Goal: Task Accomplishment & Management: Use online tool/utility

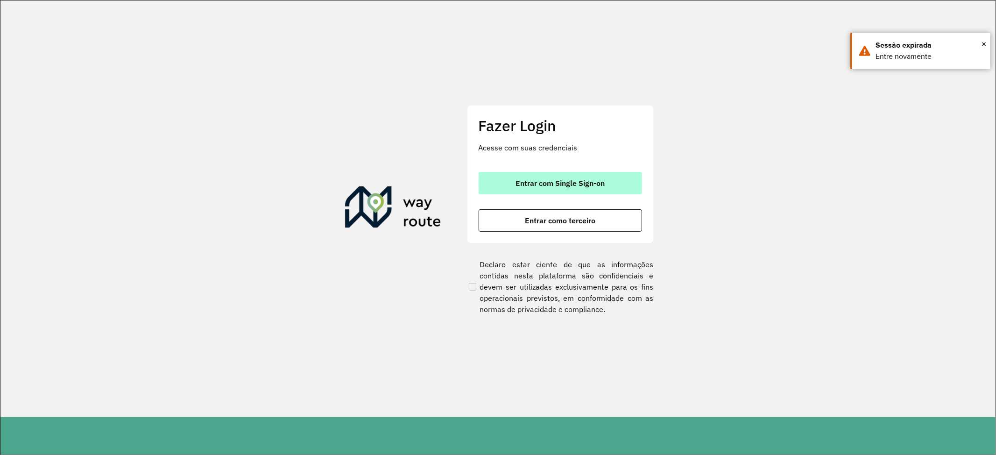
click at [596, 188] on button "Entrar com Single Sign-on" at bounding box center [560, 183] width 163 height 22
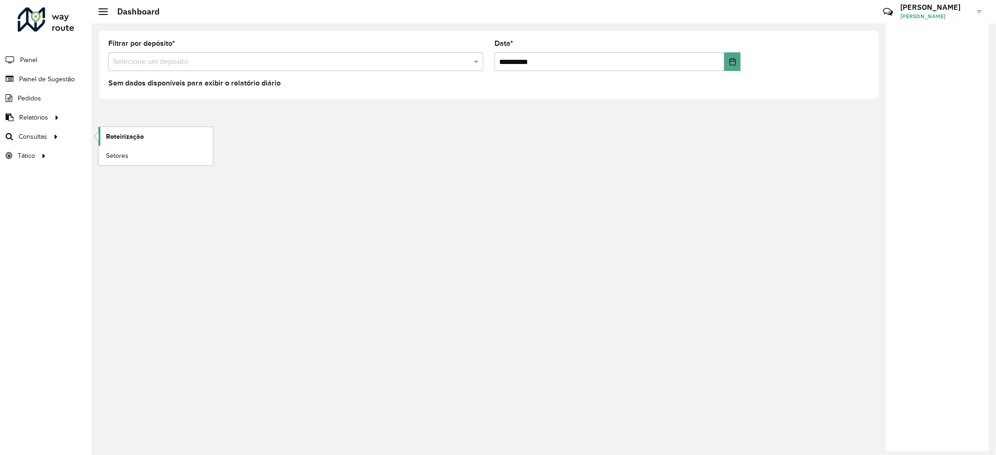
click at [142, 134] on span "Roteirização" at bounding box center [125, 137] width 38 height 10
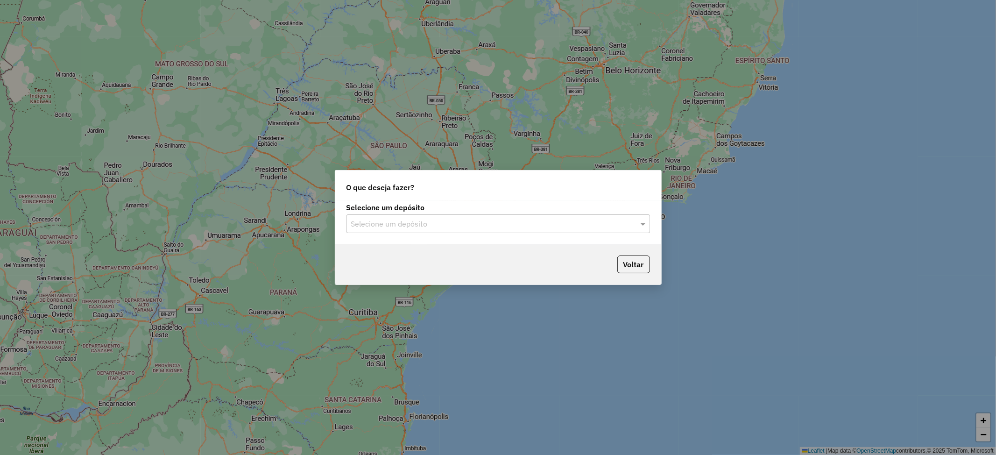
click at [628, 219] on div at bounding box center [498, 224] width 304 height 12
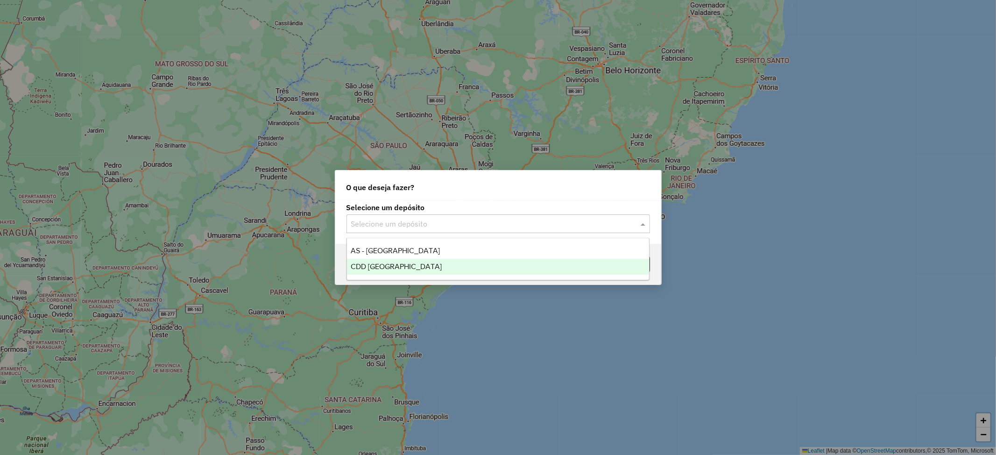
click at [421, 266] on div "CDD Rondonópolis" at bounding box center [498, 267] width 302 height 16
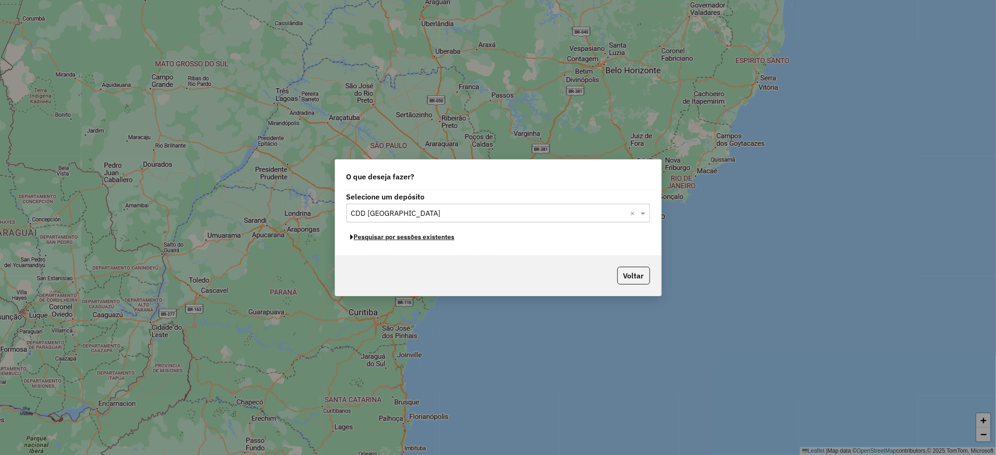
click at [439, 234] on button "Pesquisar por sessões existentes" at bounding box center [402, 237] width 113 height 14
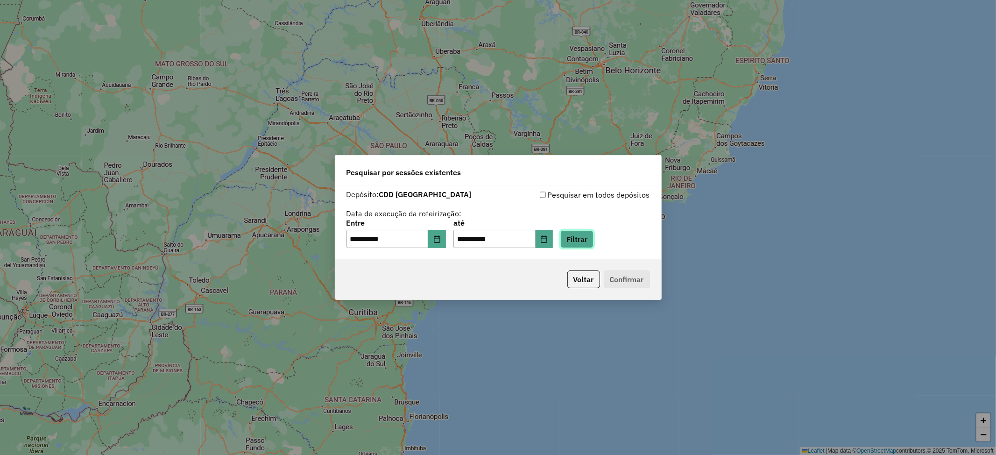
click at [590, 235] on button "Filtrar" at bounding box center [576, 239] width 33 height 18
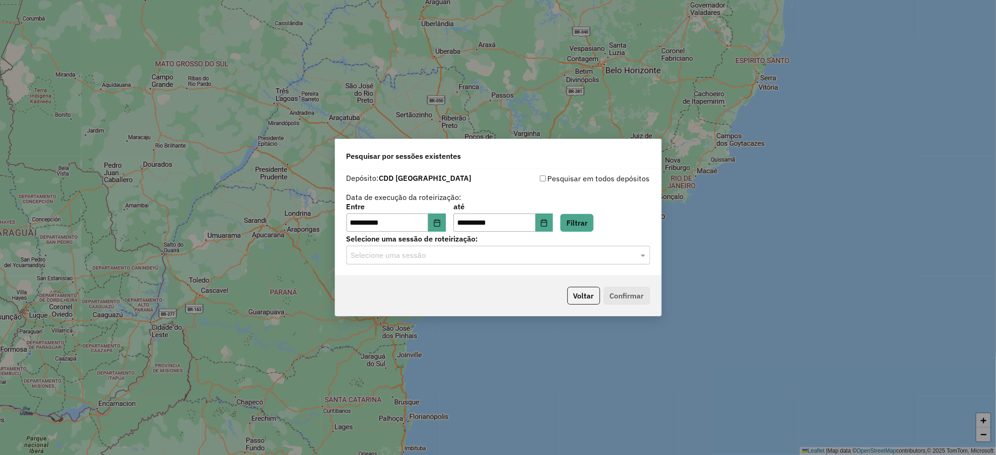
click at [436, 254] on input "text" at bounding box center [489, 255] width 276 height 11
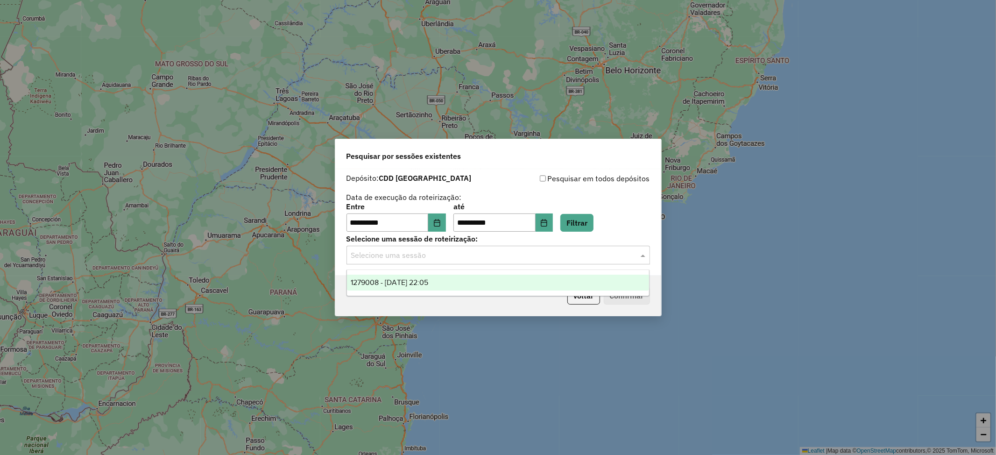
click at [427, 284] on span "1279008 - 19/09/2025 22:05" at bounding box center [390, 282] width 78 height 8
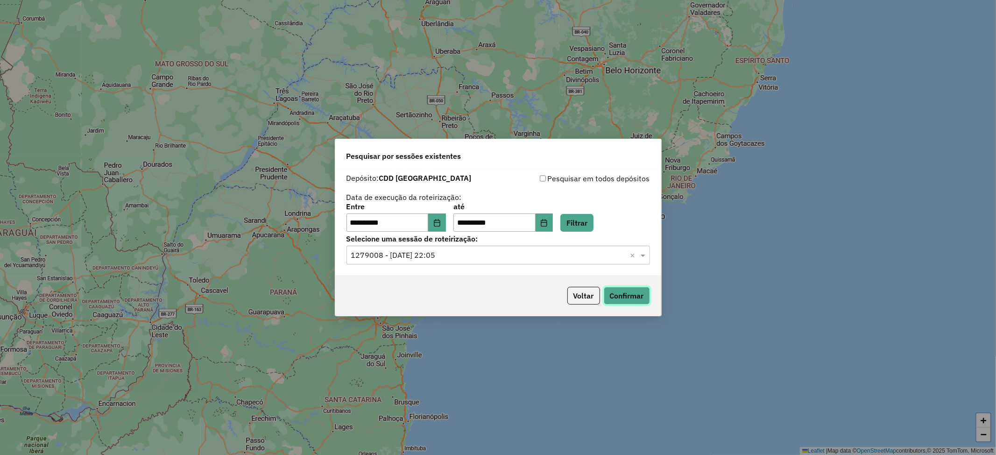
click at [624, 297] on button "Confirmar" at bounding box center [627, 296] width 46 height 18
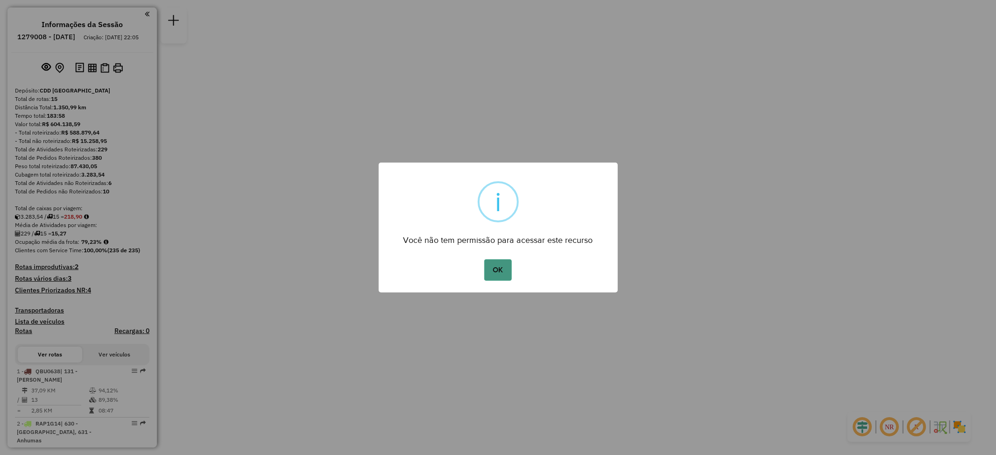
click at [492, 266] on button "OK" at bounding box center [498, 269] width 28 height 21
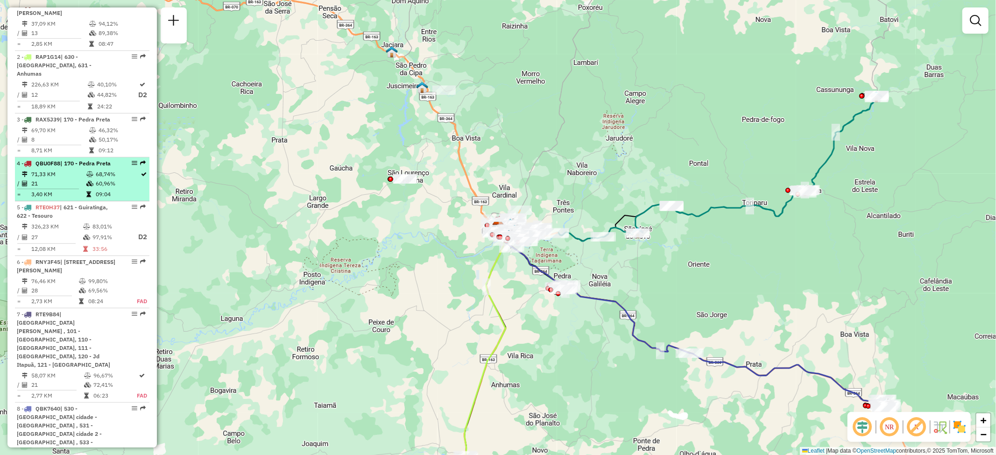
scroll to position [374, 0]
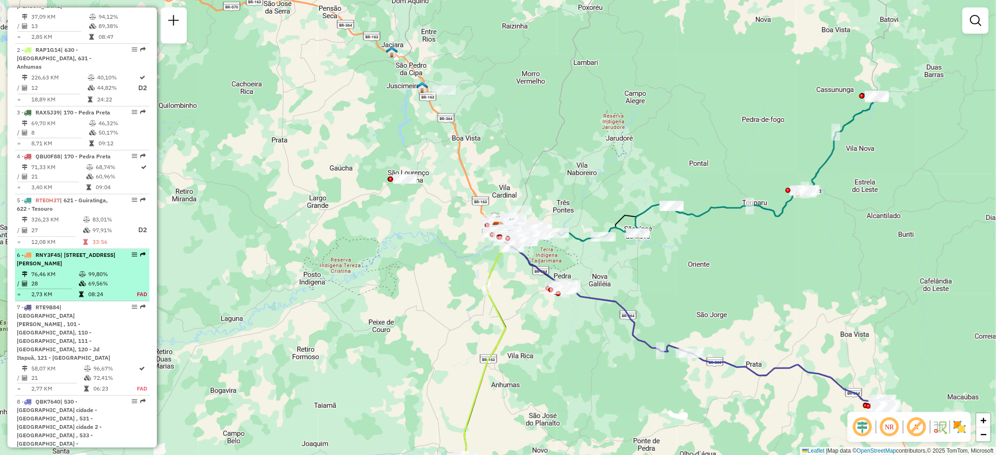
click at [73, 258] on span "| 131 - Juscelino Farias , 141 - Vila Aurora II , 160 - Distrito Industrial , 9…" at bounding box center [66, 258] width 99 height 15
select select "**********"
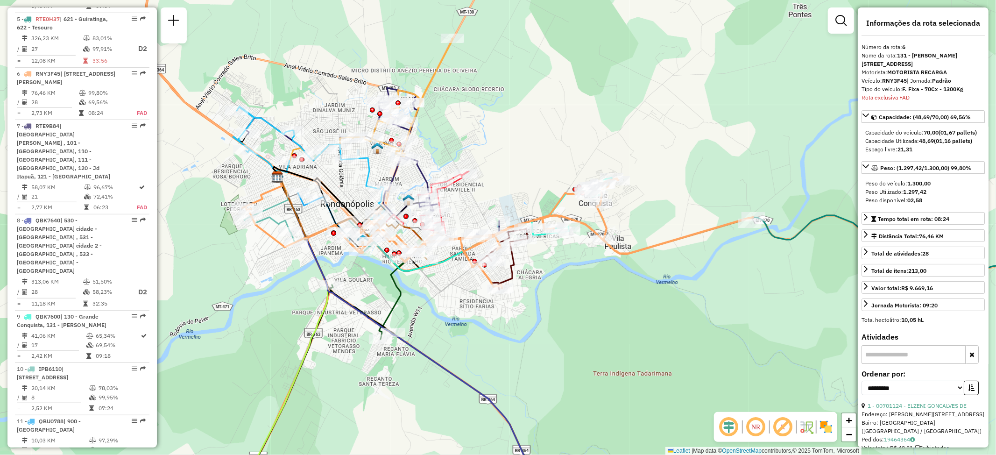
scroll to position [615, 0]
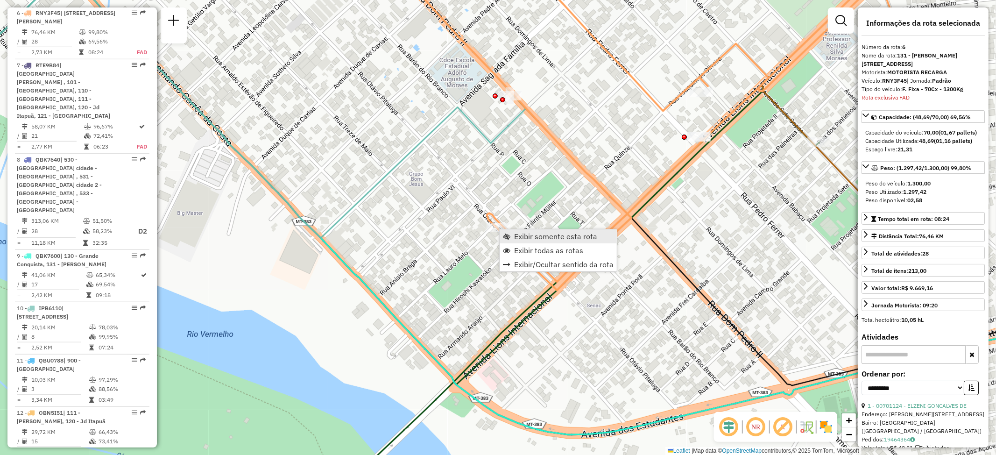
click at [540, 236] on span "Exibir somente esta rota" at bounding box center [555, 236] width 83 height 7
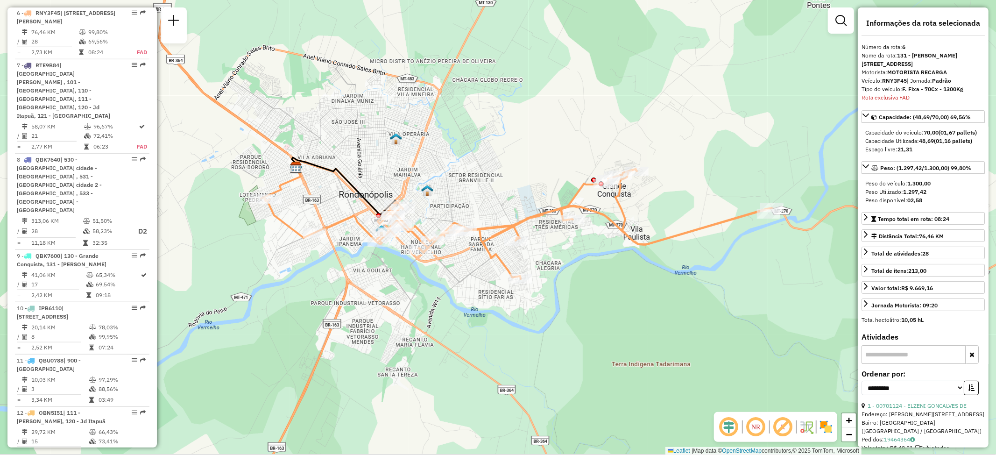
drag, startPoint x: 660, startPoint y: 243, endPoint x: 647, endPoint y: 237, distance: 14.2
click at [680, 233] on icon at bounding box center [516, 224] width 511 height 110
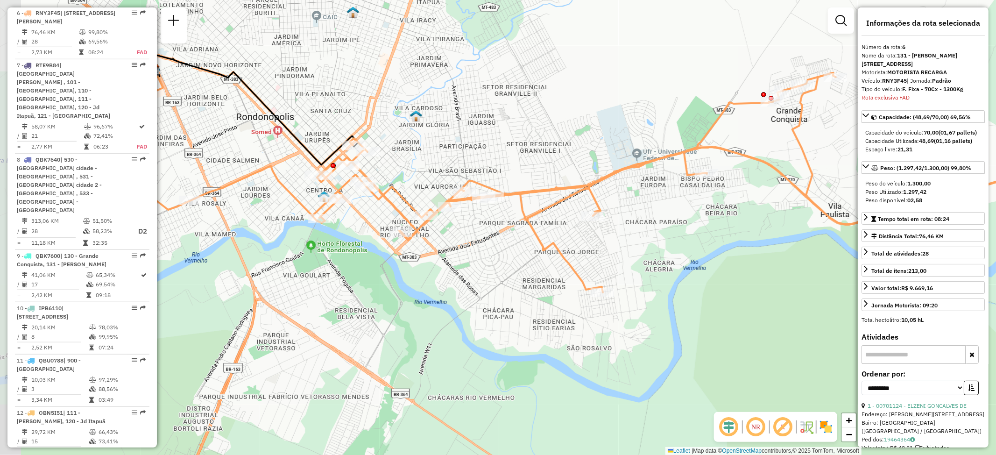
drag, startPoint x: 533, startPoint y: 245, endPoint x: 643, endPoint y: 242, distance: 109.3
click at [645, 242] on div "Janela de atendimento Grade de atendimento Capacidade Transportadoras Veículos …" at bounding box center [498, 227] width 996 height 455
drag, startPoint x: 639, startPoint y: 251, endPoint x: 585, endPoint y: 243, distance: 55.2
click at [585, 243] on div "Janela de atendimento Grade de atendimento Capacidade Transportadoras Veículos …" at bounding box center [498, 227] width 996 height 455
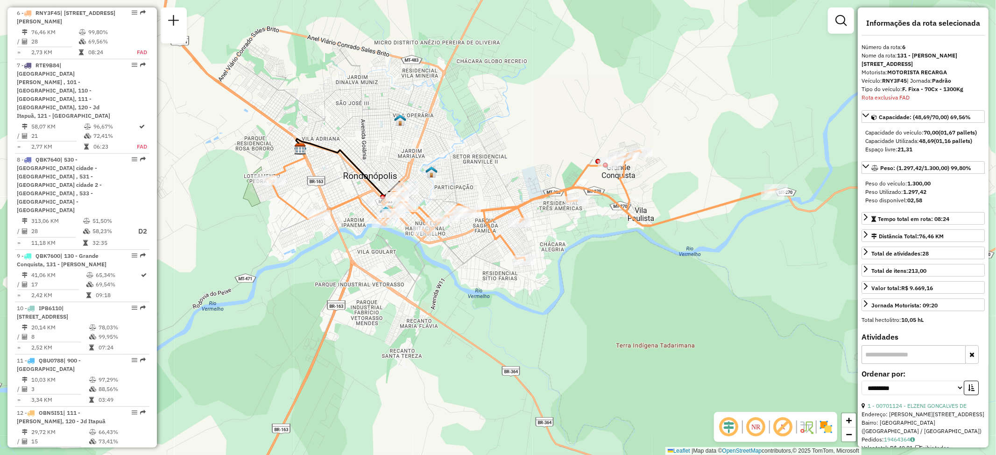
drag, startPoint x: 719, startPoint y: 250, endPoint x: 677, endPoint y: 245, distance: 42.8
click at [677, 245] on div "Janela de atendimento Grade de atendimento Capacidade Transportadoras Veículos …" at bounding box center [498, 227] width 996 height 455
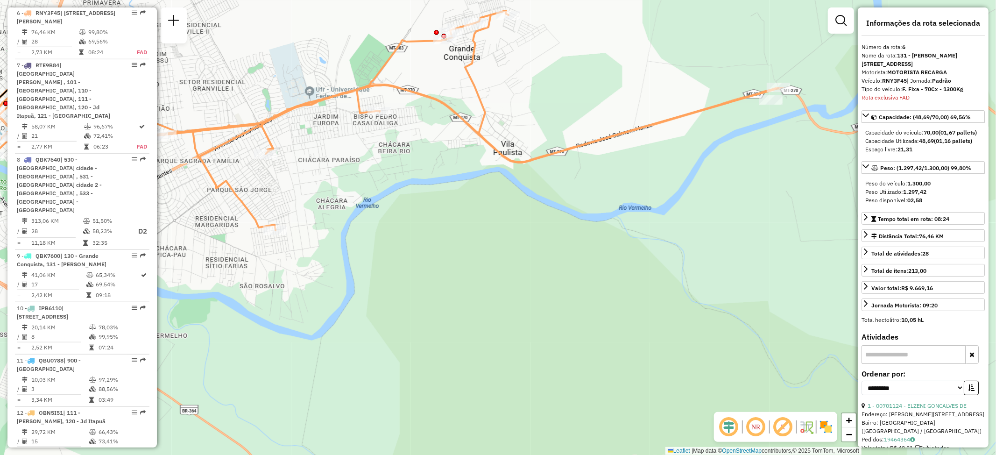
click at [886, 333] on hb-router-mapa "Informações da Sessão 1279008 - 19/09/2025 Criação: 18/09/2025 22:05 Depósito: …" at bounding box center [498, 227] width 996 height 455
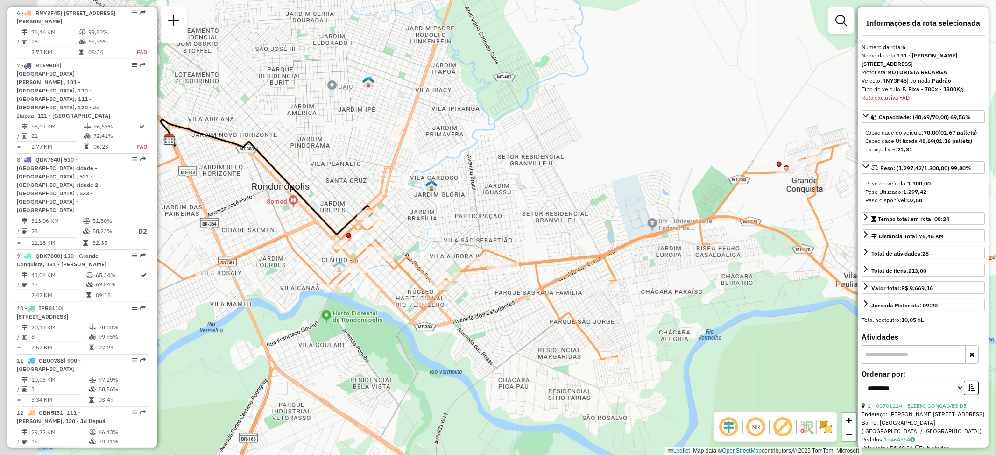
drag, startPoint x: 639, startPoint y: 236, endPoint x: 787, endPoint y: 223, distance: 148.6
click at [787, 223] on div "Janela de atendimento Grade de atendimento Capacidade Transportadoras Veículos …" at bounding box center [498, 227] width 996 height 455
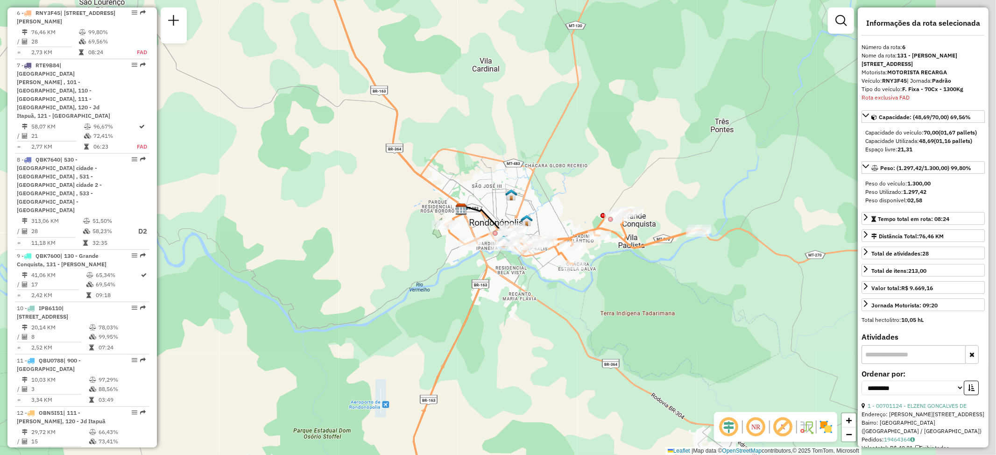
drag, startPoint x: 642, startPoint y: 263, endPoint x: 632, endPoint y: 259, distance: 10.4
click at [632, 259] on div "Janela de atendimento Grade de atendimento Capacidade Transportadoras Veículos …" at bounding box center [498, 227] width 996 height 455
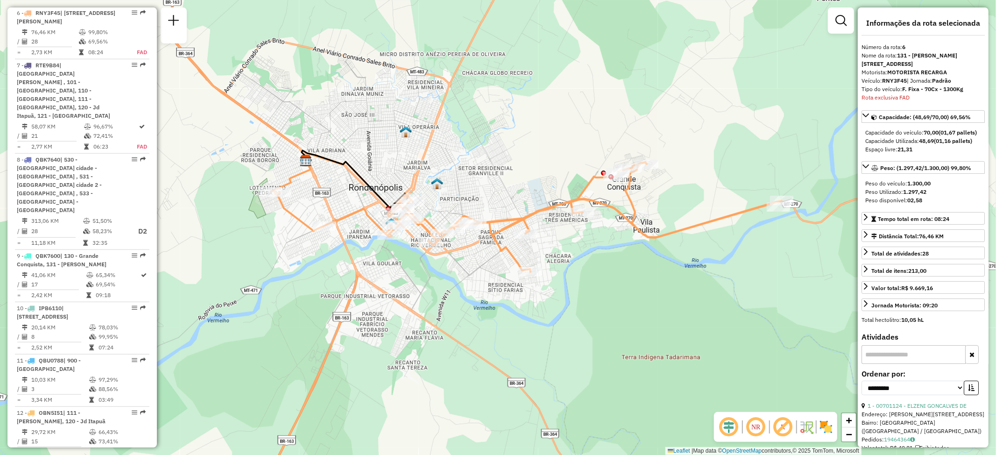
drag, startPoint x: 621, startPoint y: 263, endPoint x: 642, endPoint y: 267, distance: 20.9
click at [642, 267] on div "Janela de atendimento Grade de atendimento Capacidade Transportadoras Veículos …" at bounding box center [498, 227] width 996 height 455
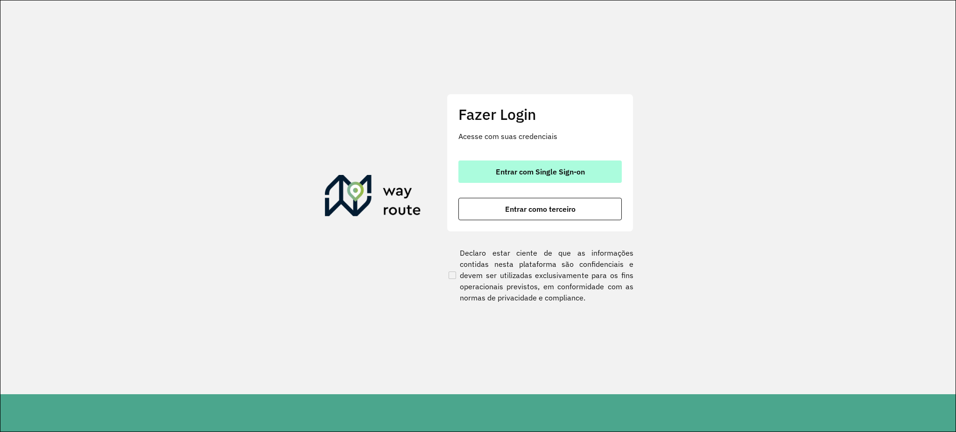
click at [522, 172] on span "Entrar com Single Sign-on" at bounding box center [540, 171] width 89 height 7
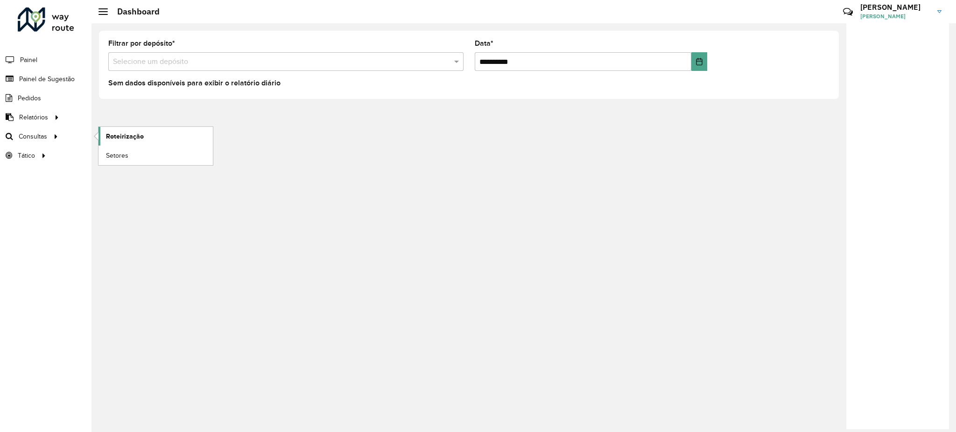
click at [121, 132] on span "Roteirização" at bounding box center [125, 137] width 38 height 10
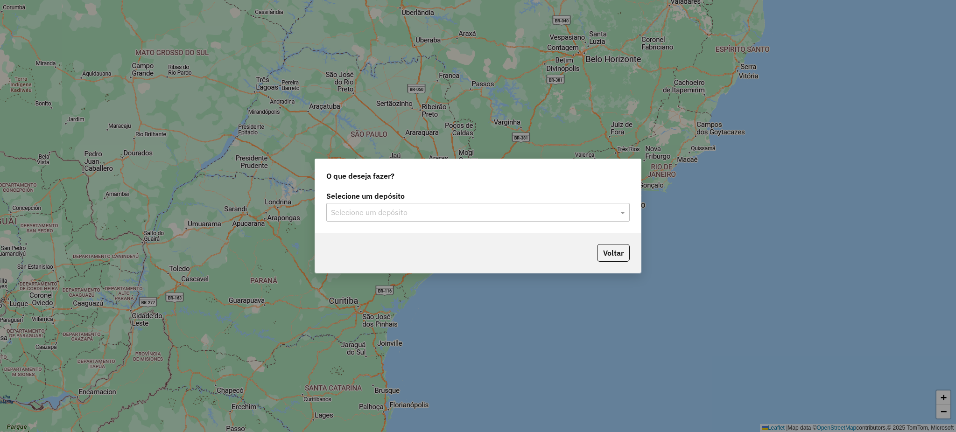
click at [428, 217] on input "text" at bounding box center [469, 212] width 276 height 11
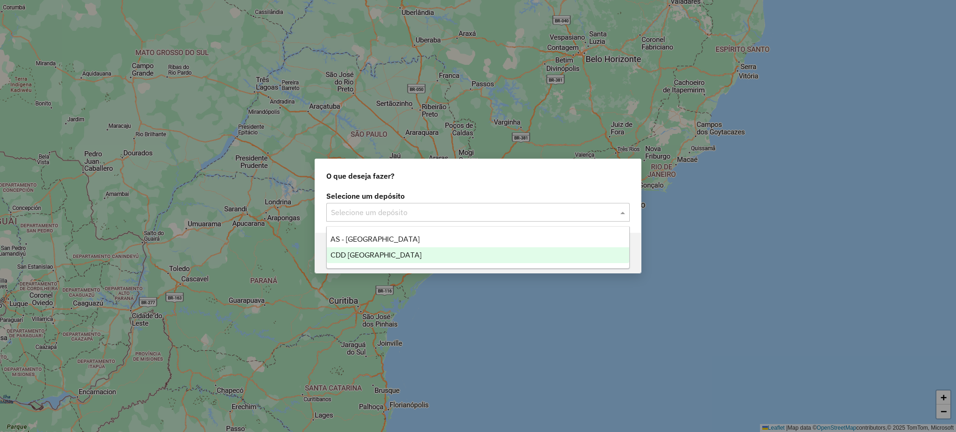
click at [379, 253] on span "CDD [GEOGRAPHIC_DATA]" at bounding box center [376, 255] width 91 height 8
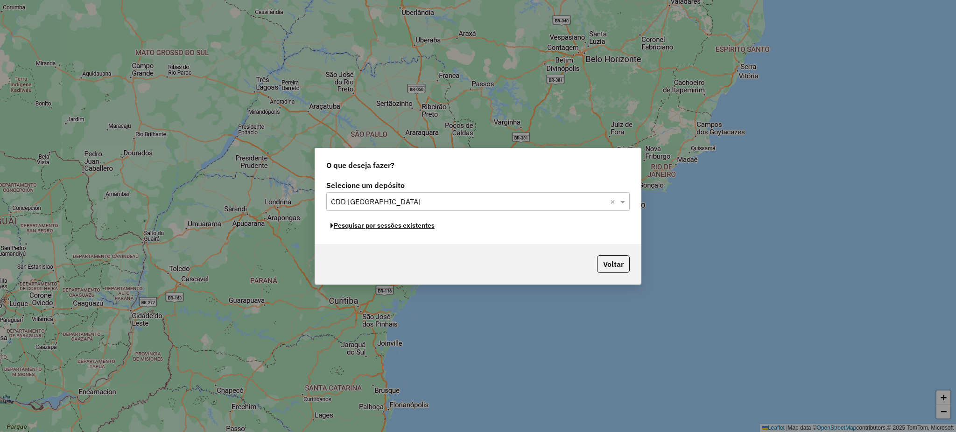
click at [424, 228] on button "Pesquisar por sessões existentes" at bounding box center [382, 226] width 113 height 14
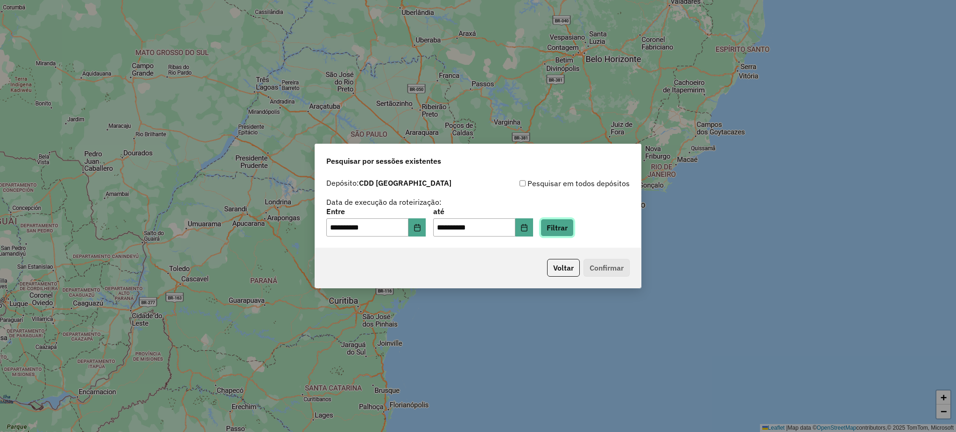
click at [573, 230] on button "Filtrar" at bounding box center [557, 228] width 33 height 18
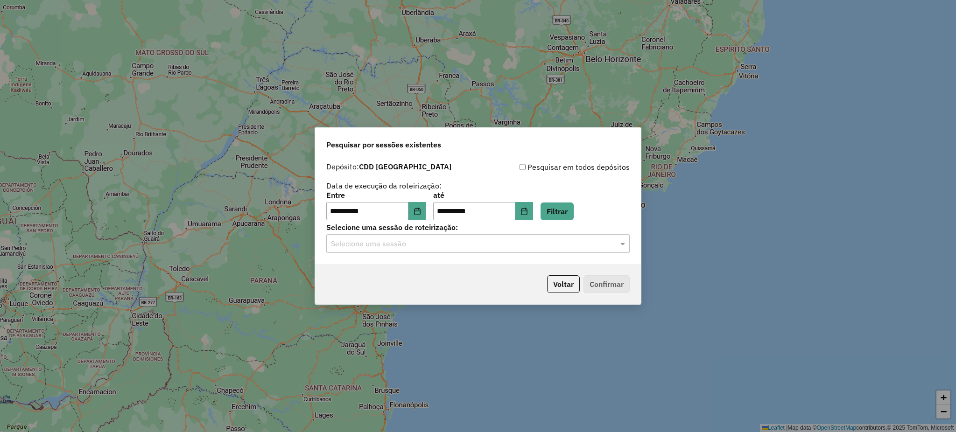
click at [572, 244] on input "text" at bounding box center [469, 244] width 276 height 11
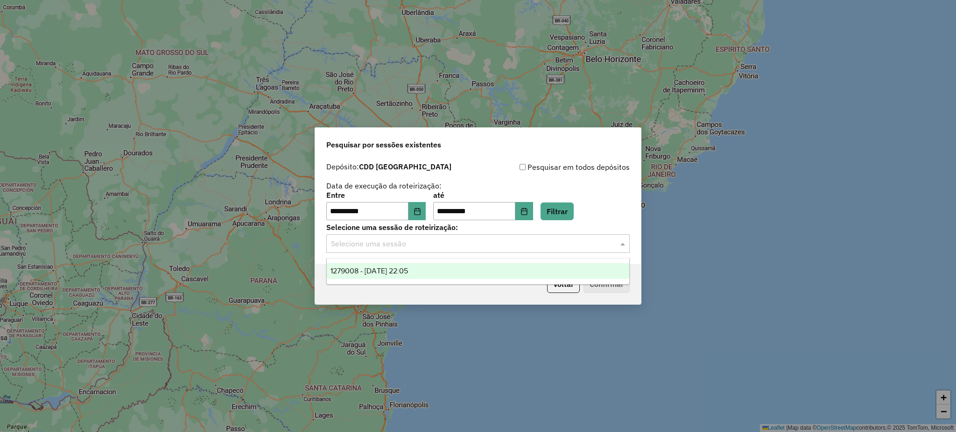
click at [408, 274] on span "1279008 - 19/09/2025 22:05" at bounding box center [370, 271] width 78 height 8
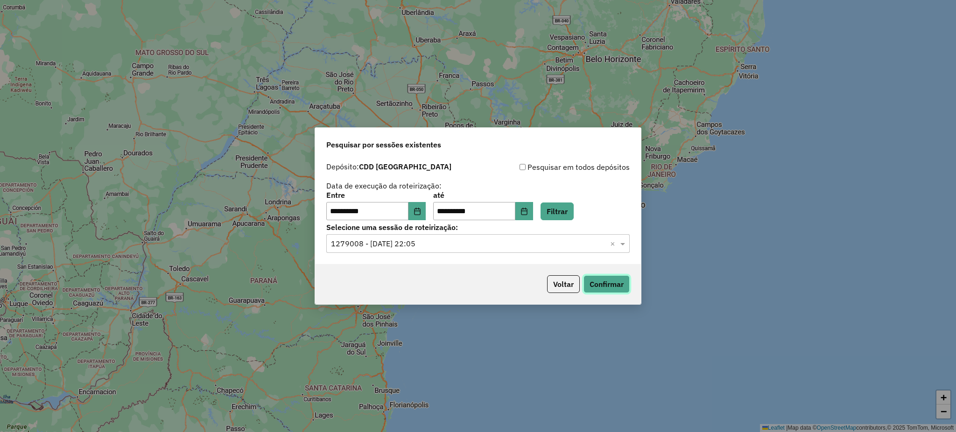
click at [625, 289] on button "Confirmar" at bounding box center [607, 285] width 46 height 18
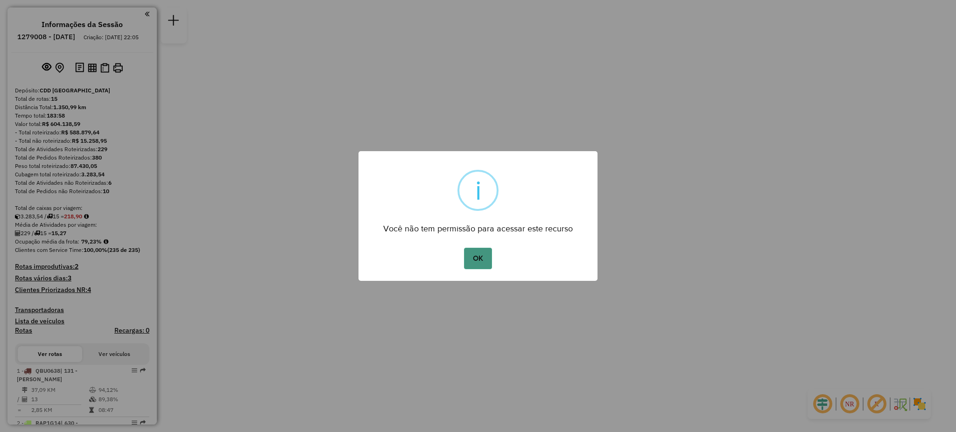
click at [469, 263] on button "OK" at bounding box center [478, 258] width 28 height 21
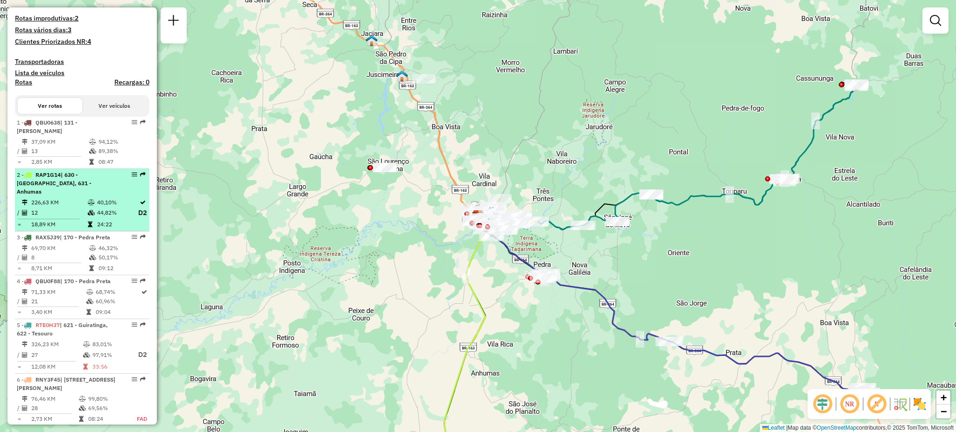
scroll to position [249, 0]
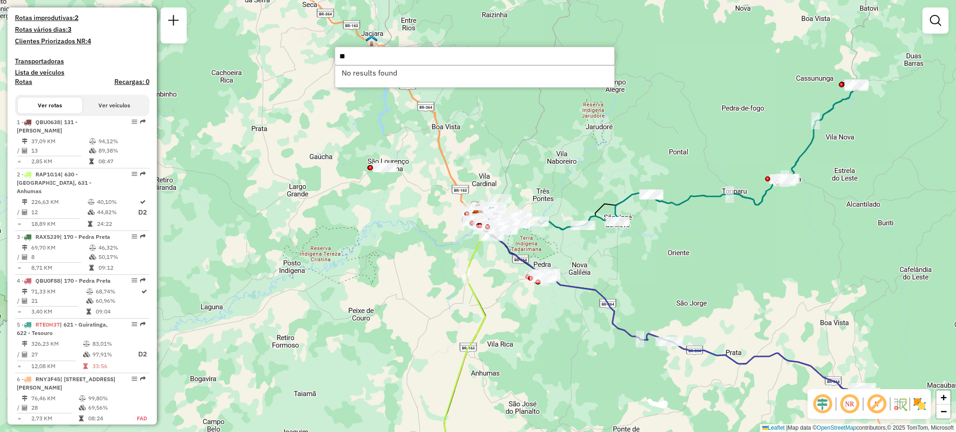
type input "*"
type input "*****"
click at [510, 83] on div "00710139 - [PERSON_NAME] ([GEOGRAPHIC_DATA]: 9 - Sequência: 10)" at bounding box center [475, 76] width 280 height 22
click at [514, 75] on li "00710139 - [PERSON_NAME] ([GEOGRAPHIC_DATA]: 9 - Sequência: 10)" at bounding box center [474, 73] width 279 height 14
select select "**********"
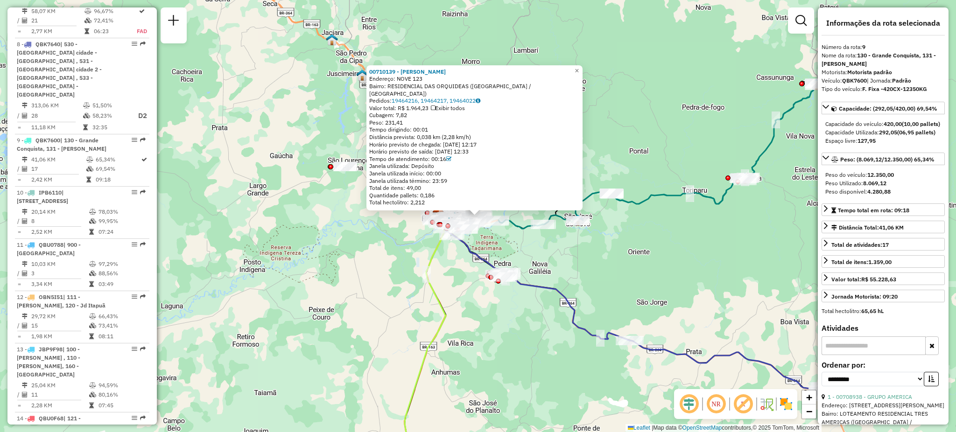
scroll to position [816, 0]
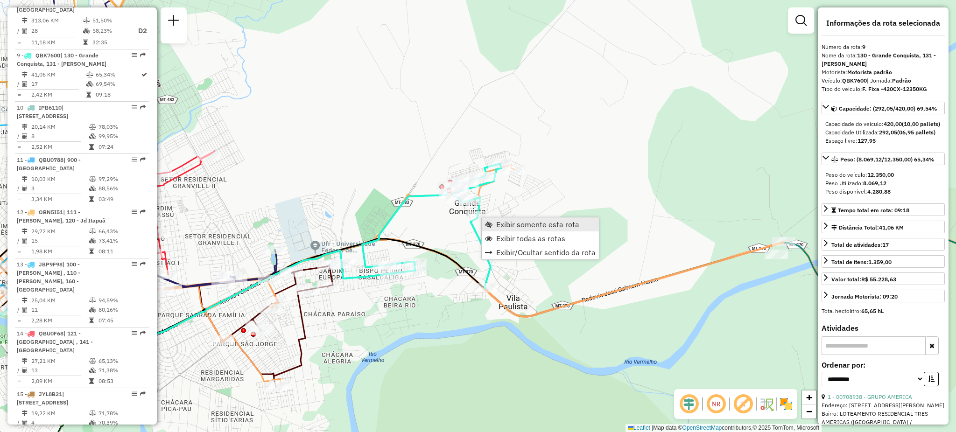
click at [502, 221] on span "Exibir somente esta rota" at bounding box center [537, 224] width 83 height 7
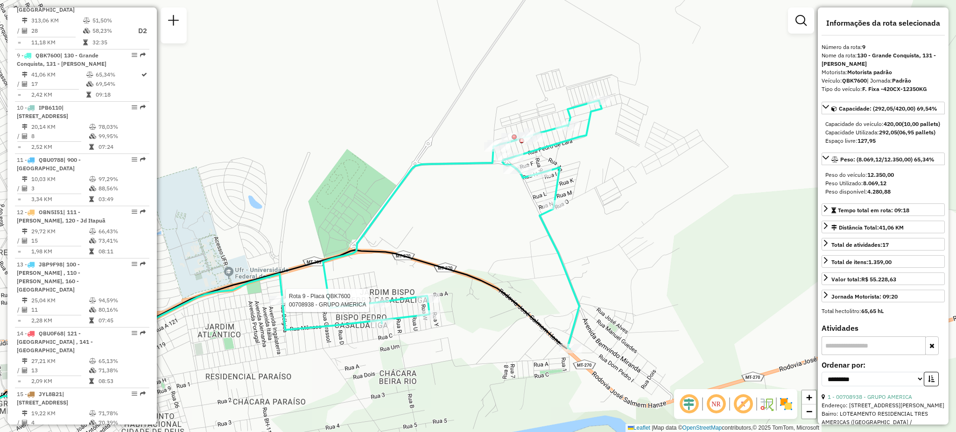
drag, startPoint x: 521, startPoint y: 185, endPoint x: 513, endPoint y: 209, distance: 25.3
click at [513, 209] on div "Rota 9 - Placa QBK7600 00708938 - GRUPO AMERICA Janela de atendimento Grade de …" at bounding box center [478, 216] width 956 height 432
